Goal: Book appointment/travel/reservation

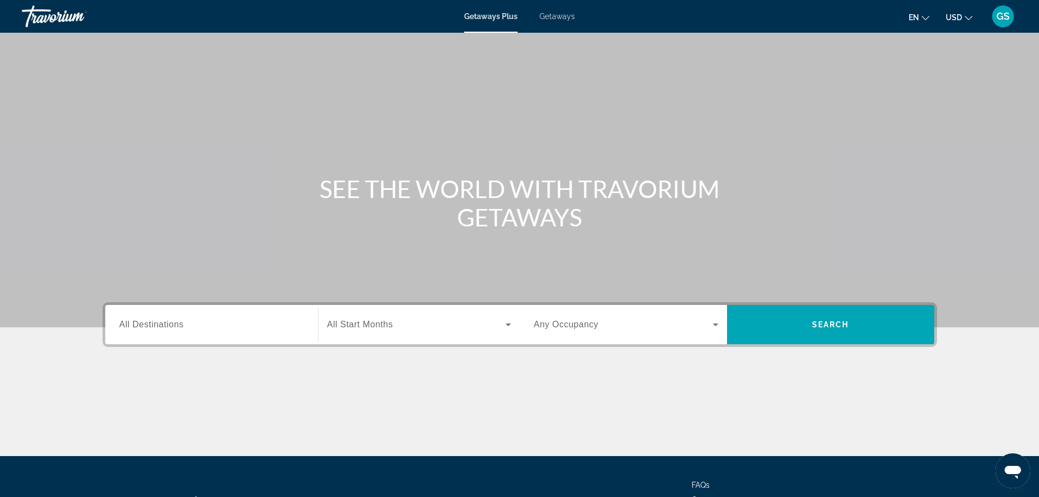
click at [559, 19] on span "Getaways" at bounding box center [556, 16] width 35 height 9
click at [177, 330] on input "Destination All Destinations" at bounding box center [211, 324] width 184 height 13
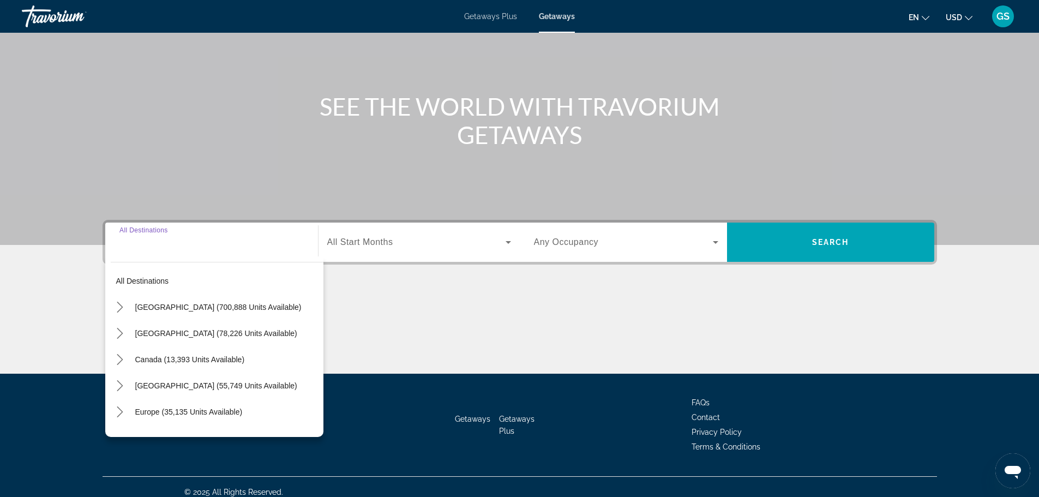
scroll to position [93, 0]
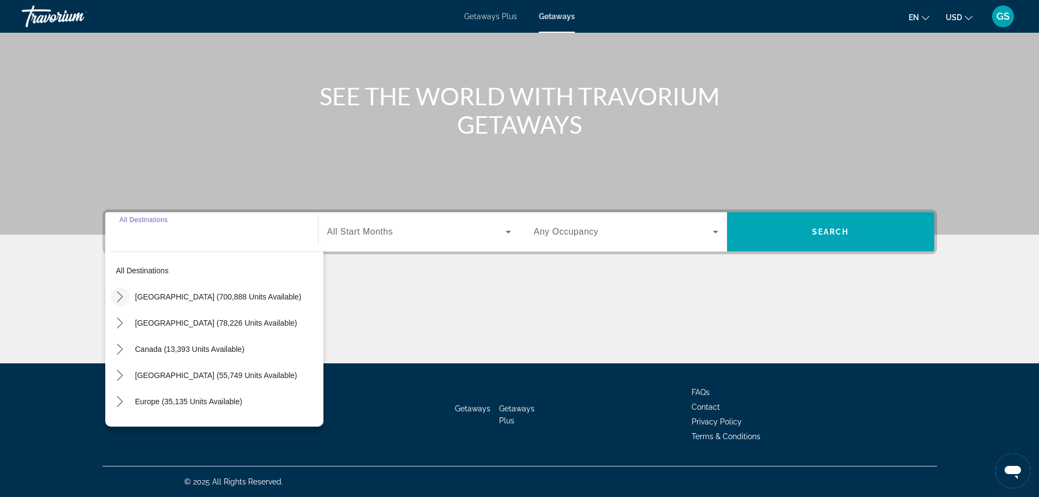
click at [125, 298] on icon "Toggle United States (700,888 units available) submenu" at bounding box center [120, 296] width 11 height 11
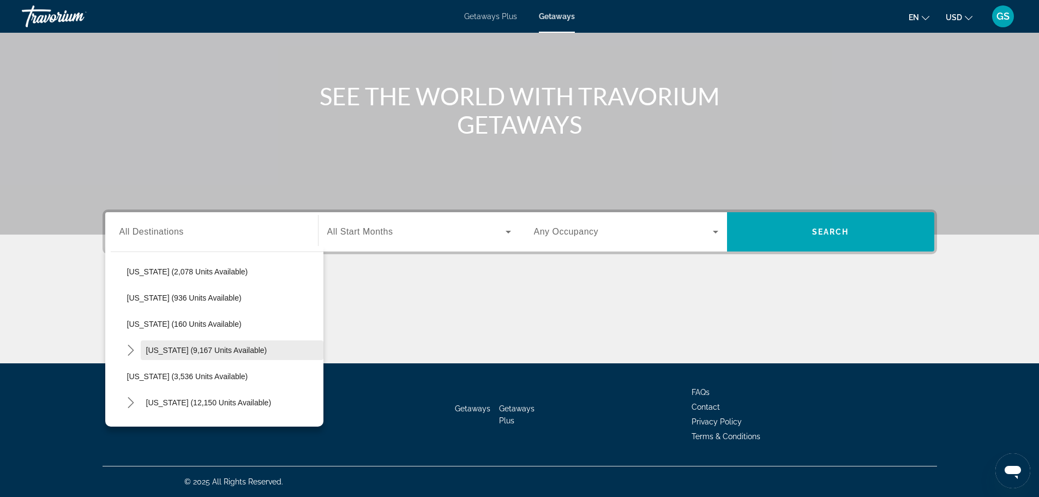
scroll to position [577, 0]
click at [132, 347] on icon "Toggle Nevada (12,150 units available) submenu" at bounding box center [130, 347] width 11 height 11
click at [177, 370] on span "[GEOGRAPHIC_DATA] (9,446 units available)" at bounding box center [217, 374] width 158 height 9
type input "**********"
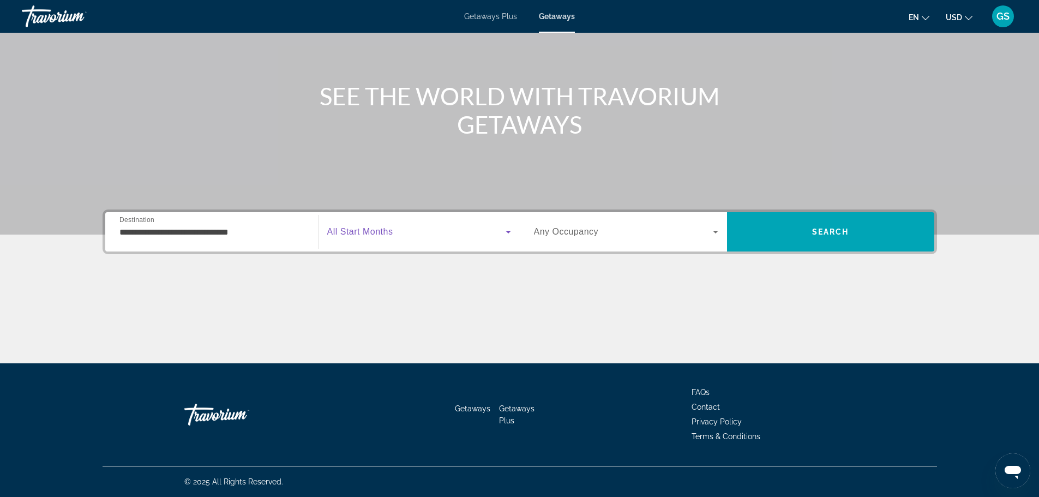
click at [485, 234] on span "Search widget" at bounding box center [416, 231] width 178 height 13
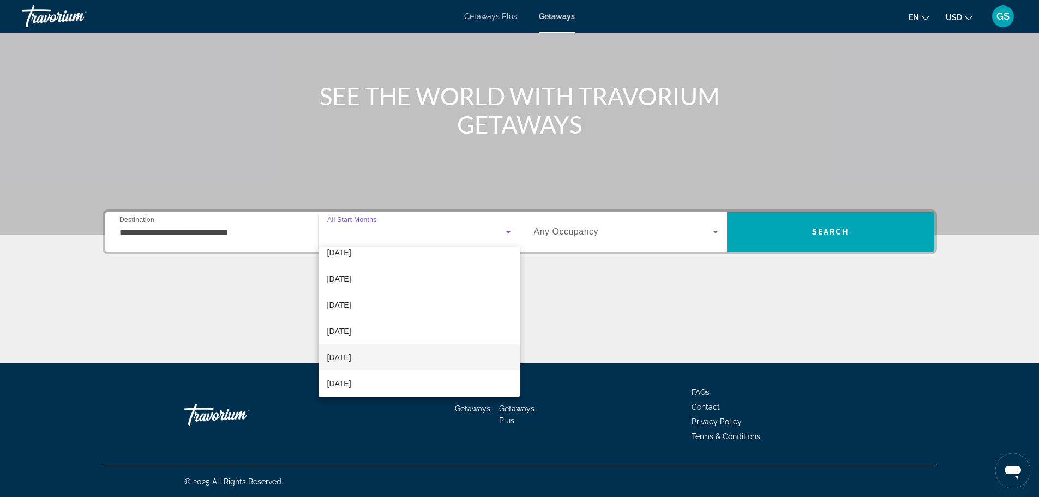
scroll to position [164, 0]
click at [413, 281] on mat-option "[DATE]" at bounding box center [418, 284] width 201 height 26
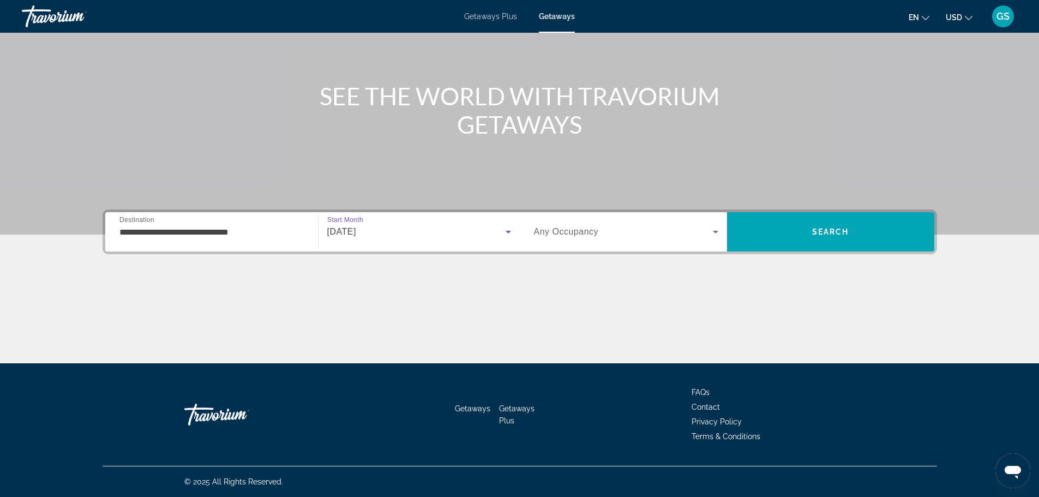
click at [710, 226] on icon "Search widget" at bounding box center [715, 231] width 13 height 13
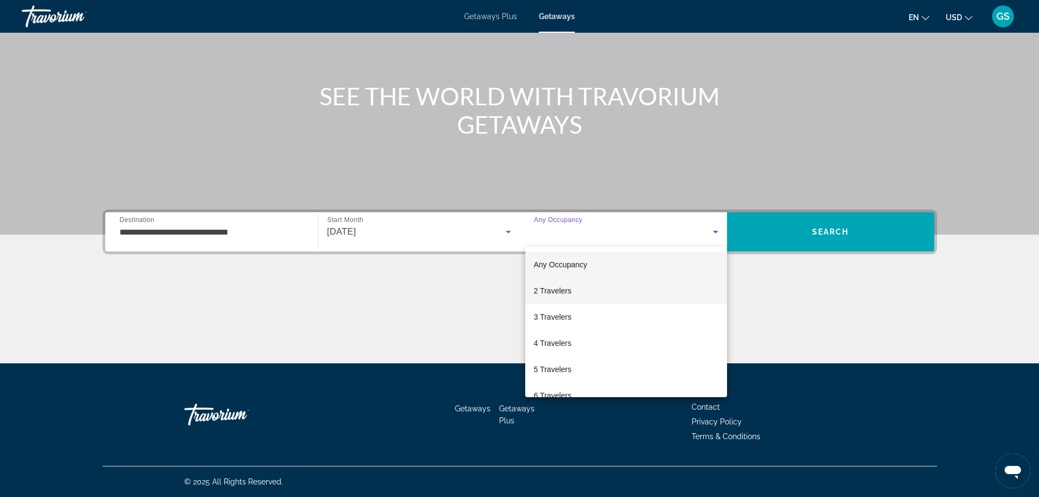
click at [616, 286] on mat-option "2 Travelers" at bounding box center [626, 291] width 202 height 26
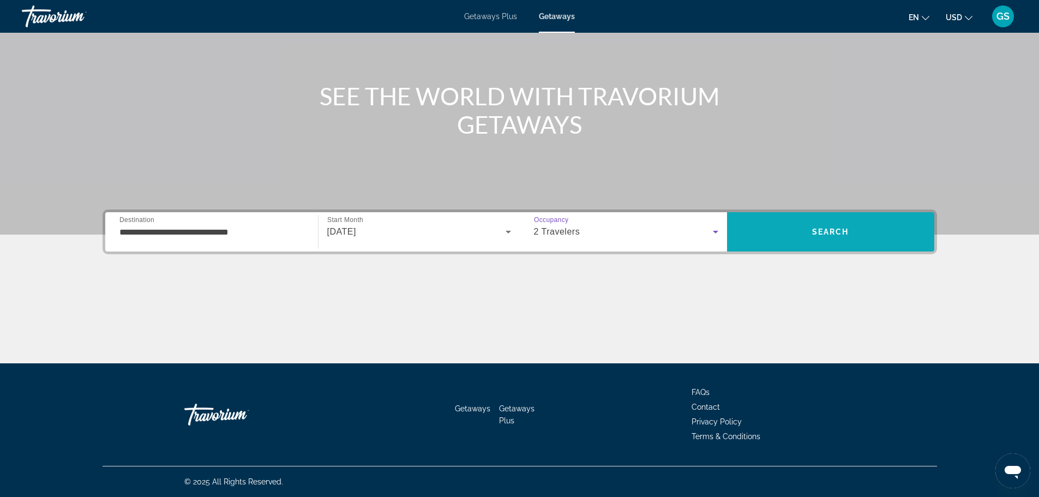
click at [794, 228] on span "Search" at bounding box center [830, 232] width 207 height 26
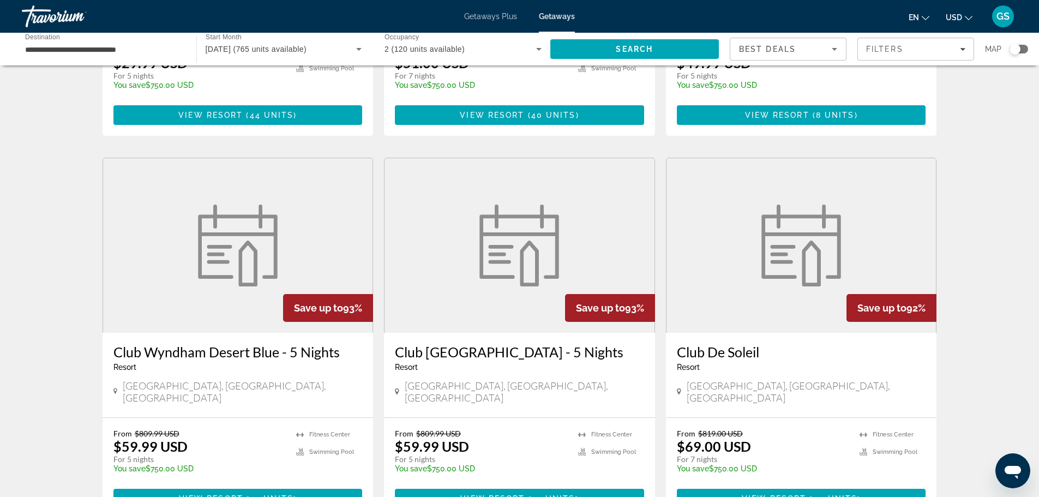
scroll to position [1200, 0]
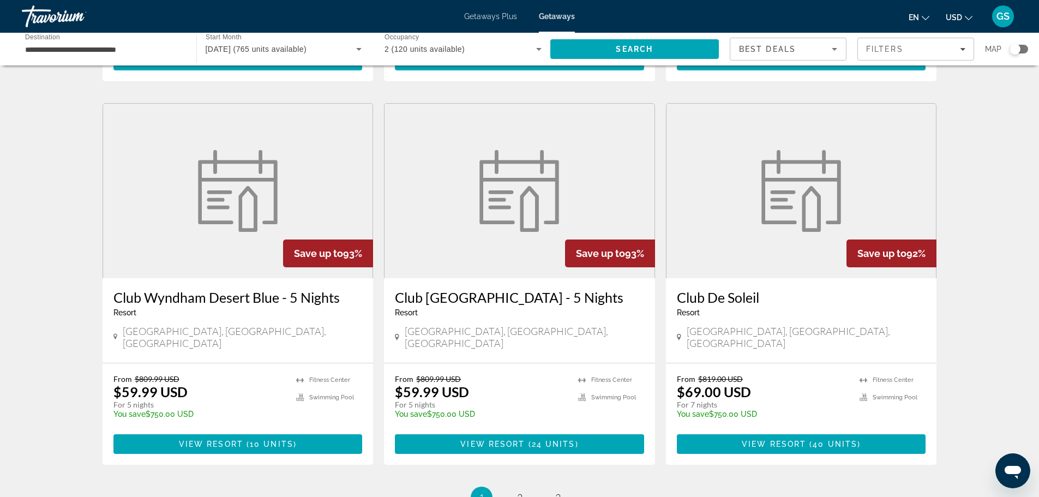
click at [583, 289] on h3 "Club [GEOGRAPHIC_DATA] - 5 Nights" at bounding box center [519, 297] width 249 height 16
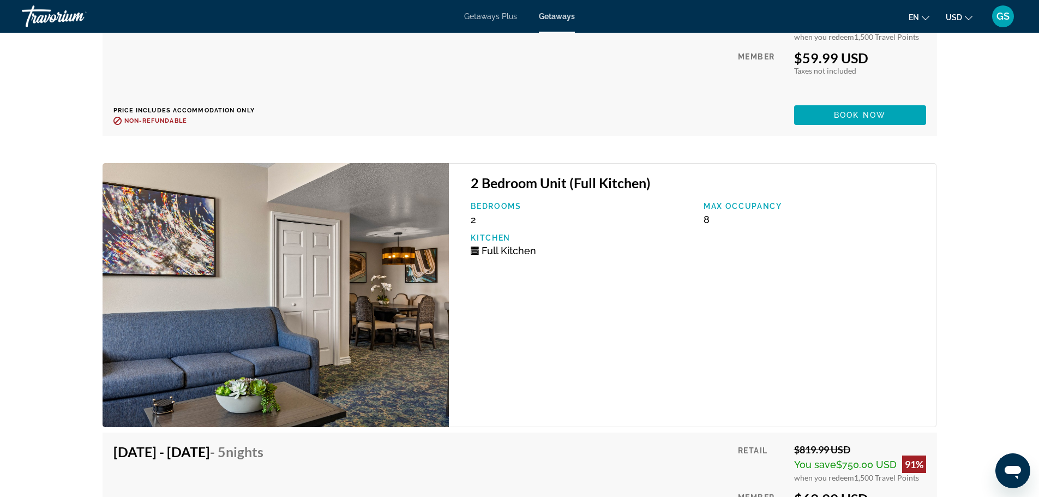
scroll to position [2853, 0]
